Goal: Information Seeking & Learning: Learn about a topic

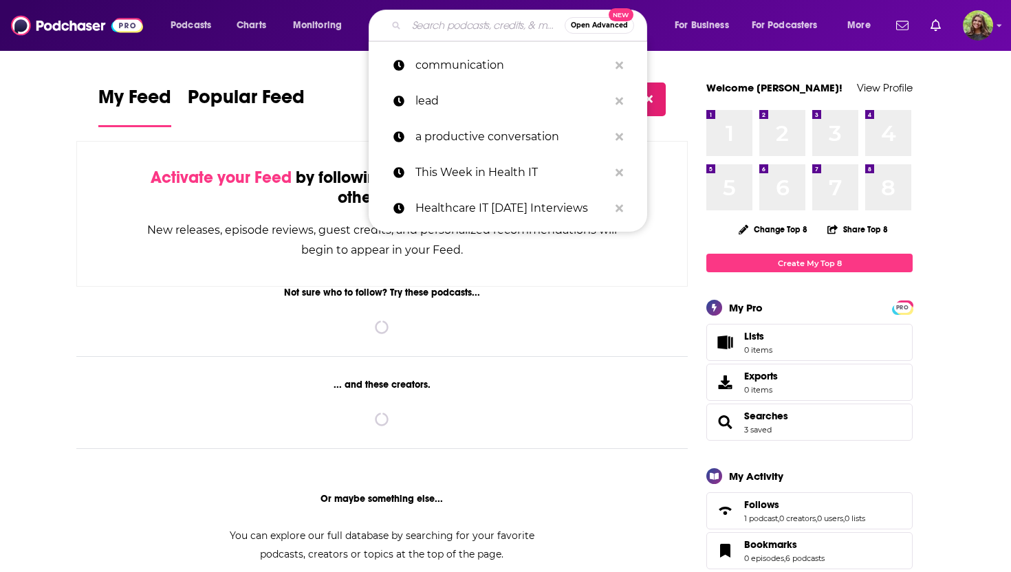
click at [413, 22] on input "Search podcasts, credits, & more..." at bounding box center [486, 25] width 158 height 22
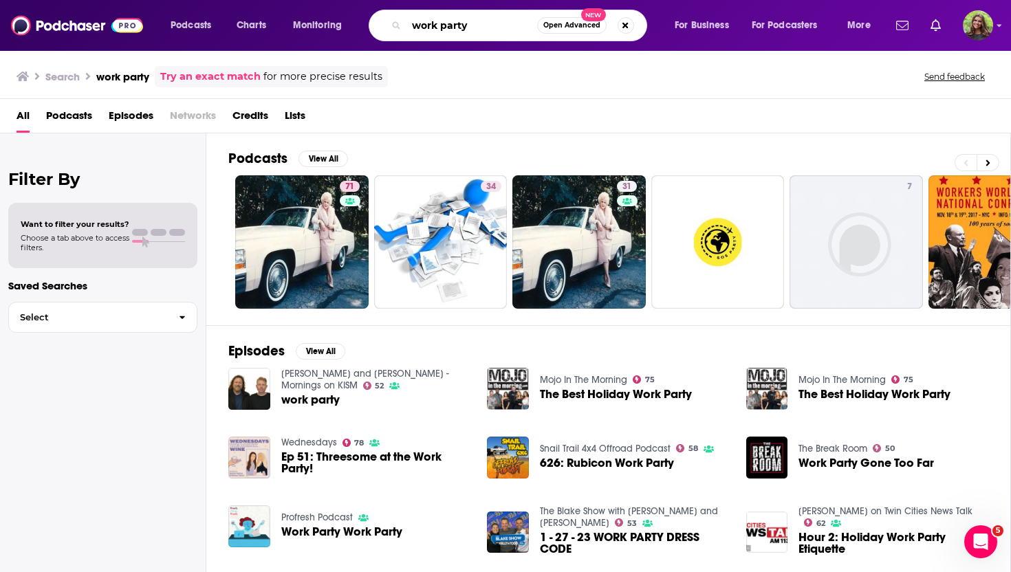
click at [443, 23] on input "work party" at bounding box center [472, 25] width 131 height 22
type input "workparty"
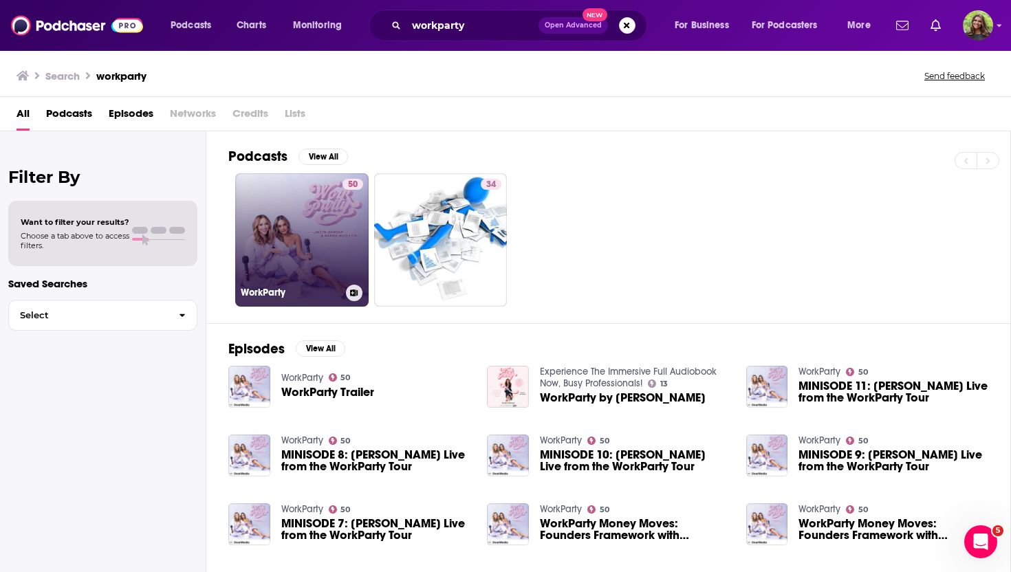
click at [315, 232] on link "50 WorkParty" at bounding box center [301, 239] width 133 height 133
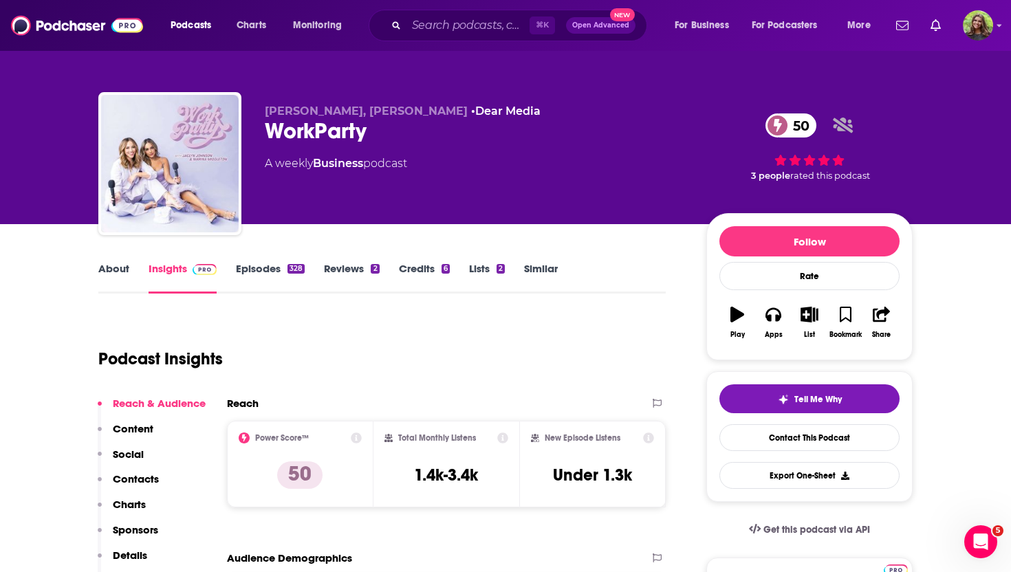
click at [125, 269] on link "About" at bounding box center [113, 278] width 31 height 32
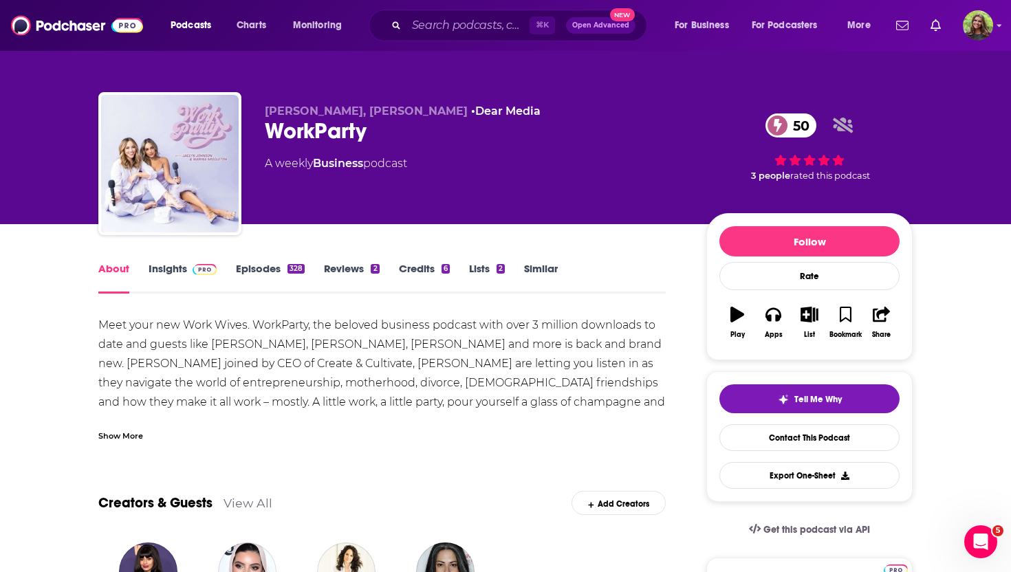
click at [121, 432] on div "Show More" at bounding box center [120, 435] width 45 height 13
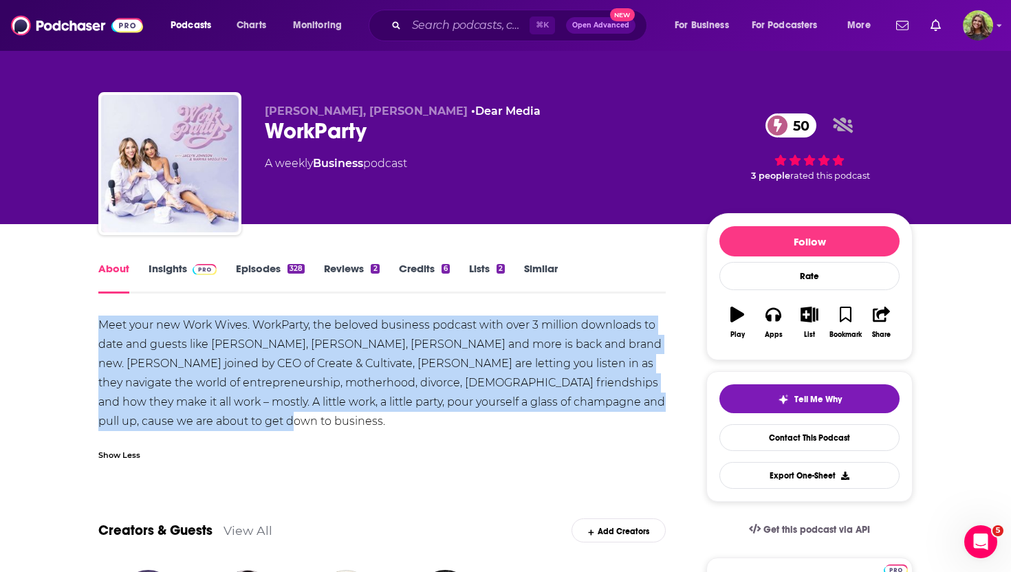
drag, startPoint x: 237, startPoint y: 422, endPoint x: 94, endPoint y: 312, distance: 180.6
copy div "Meet your new Work Wives. WorkParty, the beloved business podcast with over 3 m…"
